Goal: Browse casually

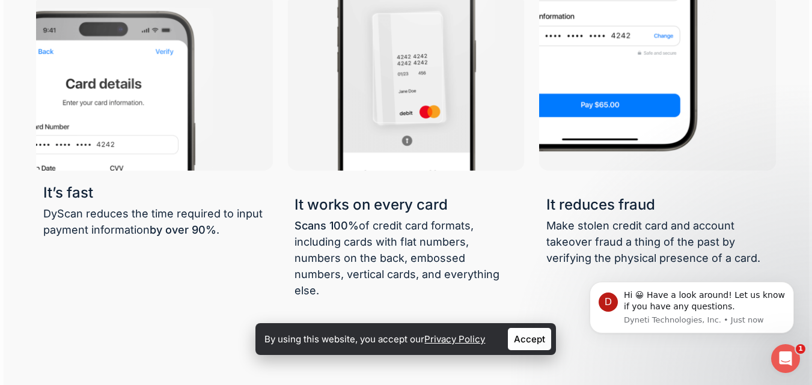
scroll to position [61, 0]
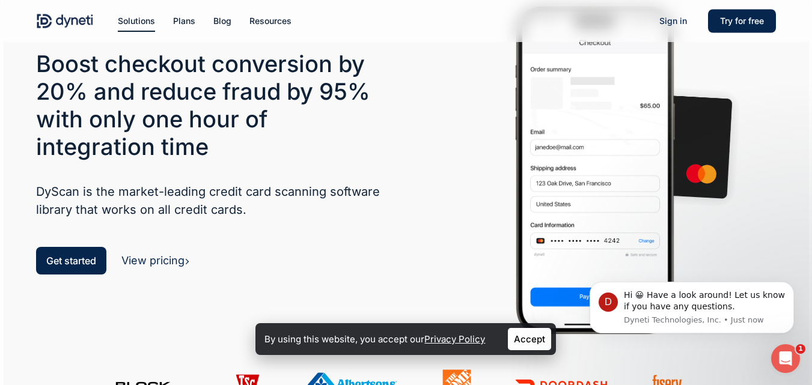
click at [388, 138] on div "Boost checkout conversion by 20% and reduce fraud by 95% with only one hour of …" at bounding box center [217, 165] width 362 height 231
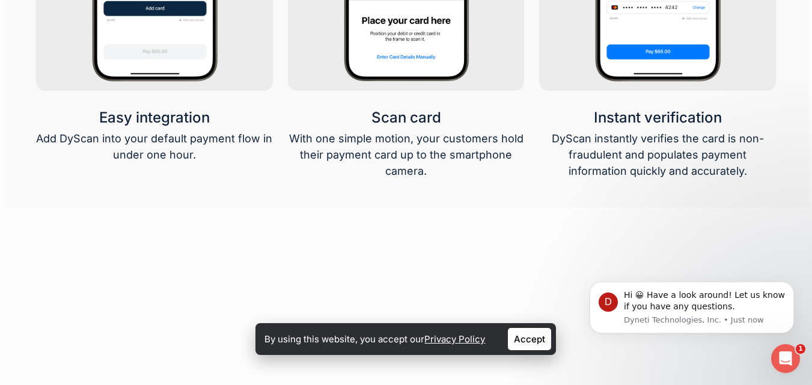
scroll to position [1993, 0]
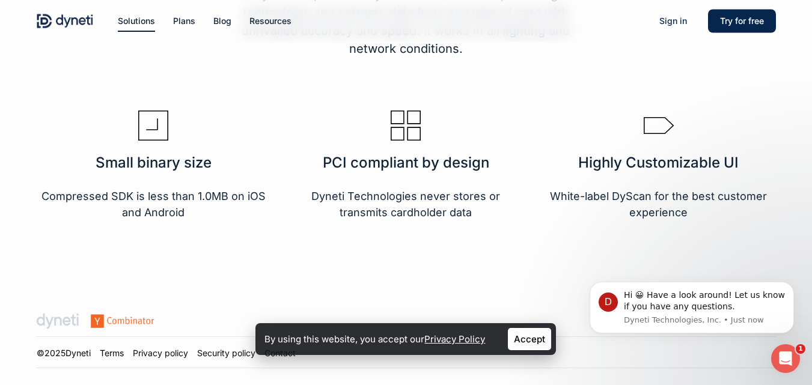
click at [529, 344] on link "Accept" at bounding box center [529, 339] width 43 height 22
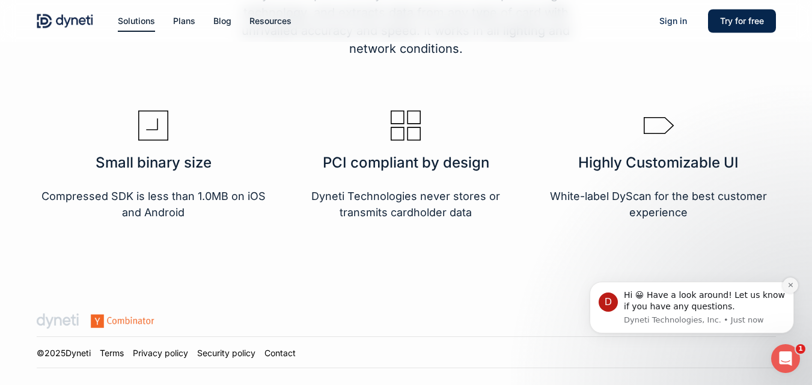
click at [791, 287] on icon "Dismiss notification" at bounding box center [790, 285] width 7 height 7
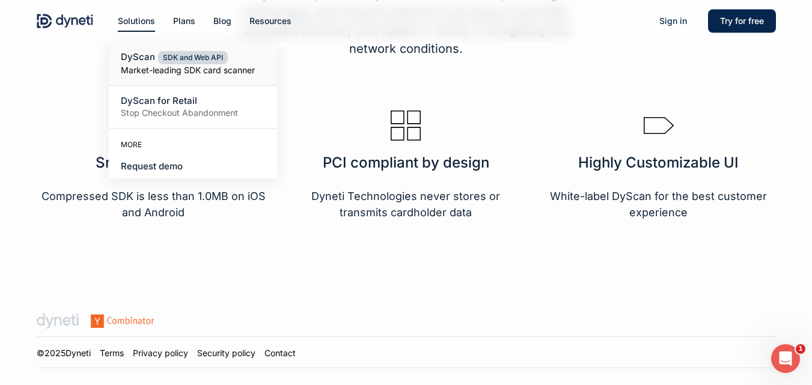
click at [63, 46] on div "Features built for you DyScan is powered by state-of-the-art deep learning tech…" at bounding box center [406, 78] width 740 height 393
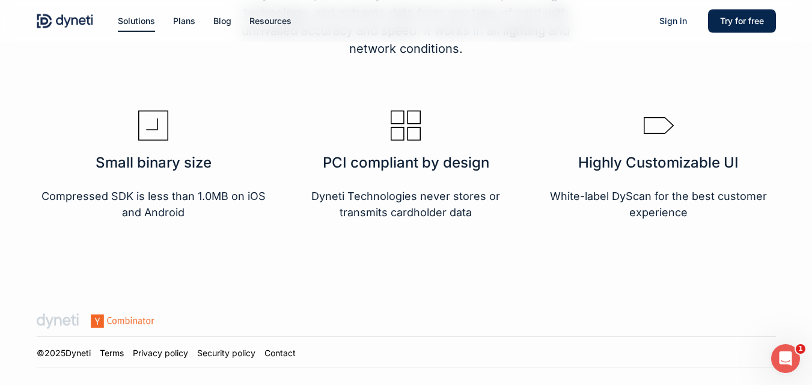
click at [4, 85] on div at bounding box center [406, 78] width 805 height 425
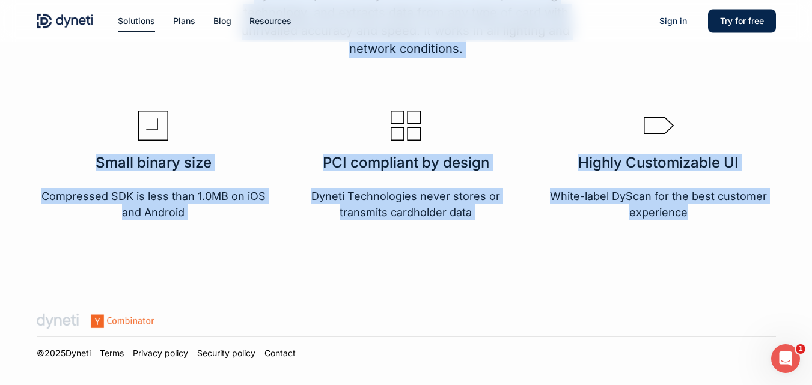
click at [4, 131] on div at bounding box center [406, 78] width 805 height 425
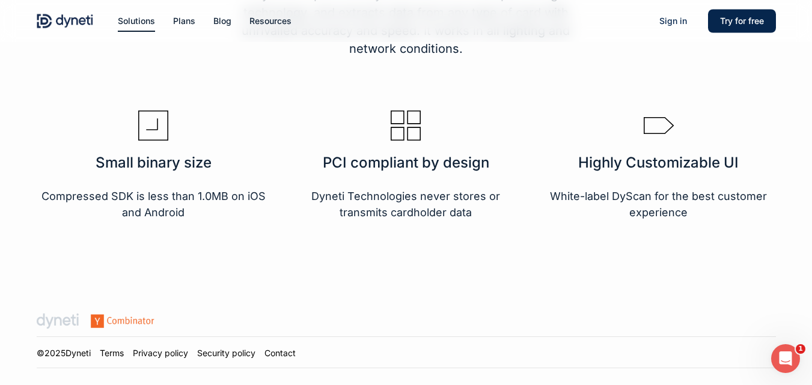
click at [4, 131] on div at bounding box center [406, 78] width 805 height 425
click at [7, 133] on div at bounding box center [406, 78] width 805 height 425
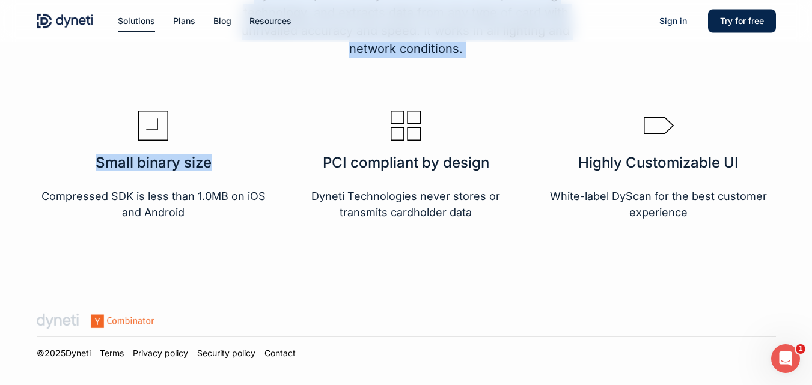
drag, startPoint x: 7, startPoint y: 133, endPoint x: 204, endPoint y: 142, distance: 197.3
click at [204, 142] on div "Features built for you DyScan is powered by state-of-the-art deep learning tech…" at bounding box center [406, 78] width 740 height 425
click at [209, 76] on div at bounding box center [406, 165] width 740 height 183
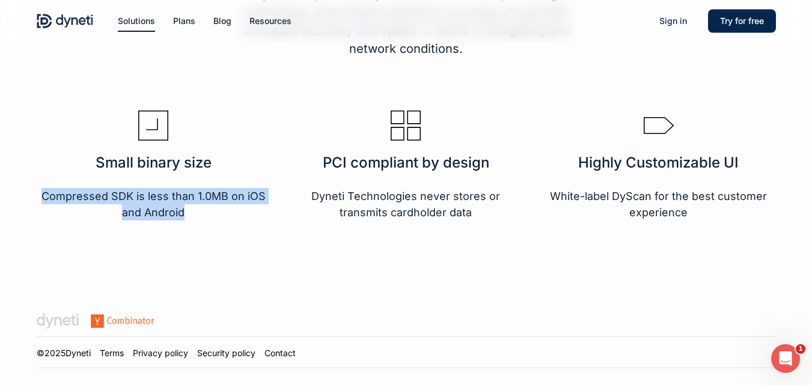
drag, startPoint x: 196, startPoint y: 202, endPoint x: 43, endPoint y: 183, distance: 154.4
click at [43, 188] on p "Compressed SDK is less than 1.0MB on iOS and Android" at bounding box center [153, 204] width 234 height 32
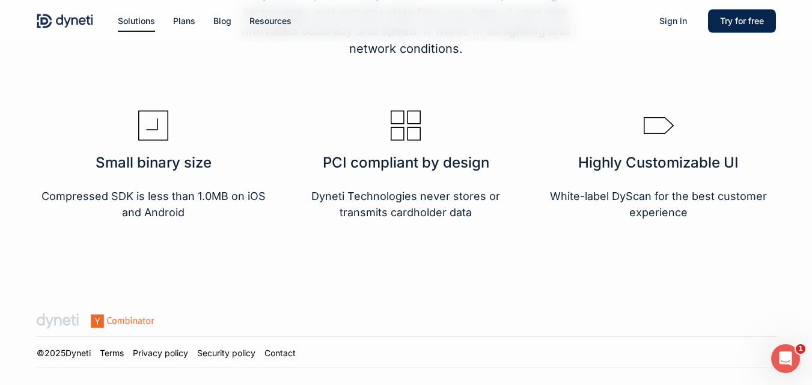
click at [57, 84] on div at bounding box center [406, 165] width 740 height 183
drag, startPoint x: 159, startPoint y: 295, endPoint x: 80, endPoint y: 299, distance: 79.4
click at [80, 299] on div "© 2025 Dyneti Terms Privacy policy Security policy Contact" at bounding box center [406, 344] width 739 height 106
click at [139, 269] on div at bounding box center [406, 78] width 805 height 425
click at [4, 117] on div at bounding box center [406, 78] width 805 height 425
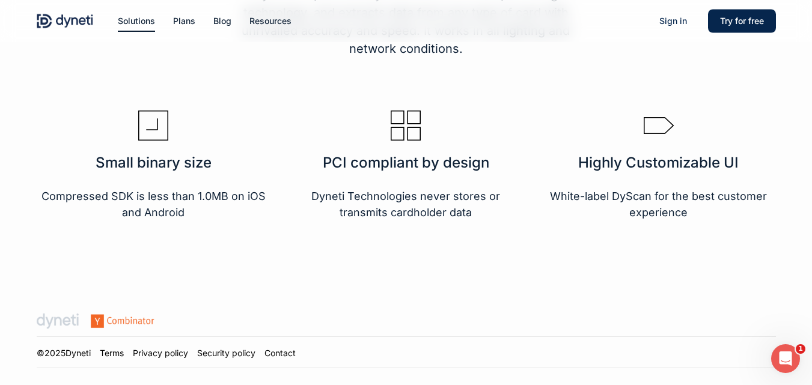
click at [379, 205] on p "Dyneti Technologies never stores or transmits cardholder data" at bounding box center [405, 204] width 234 height 32
click at [271, 90] on div at bounding box center [406, 165] width 740 height 183
click at [191, 155] on h3 "Small binary size" at bounding box center [153, 163] width 234 height 16
click at [194, 155] on h3 "Small binary size" at bounding box center [153, 163] width 234 height 16
click at [207, 117] on div "Small binary size Compressed SDK is less than 1.0MB on iOS and Android" at bounding box center [153, 165] width 234 height 109
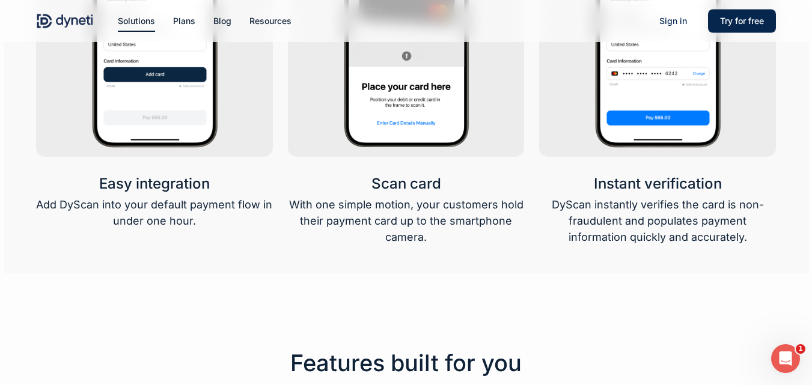
scroll to position [1453, 0]
